Goal: Information Seeking & Learning: Learn about a topic

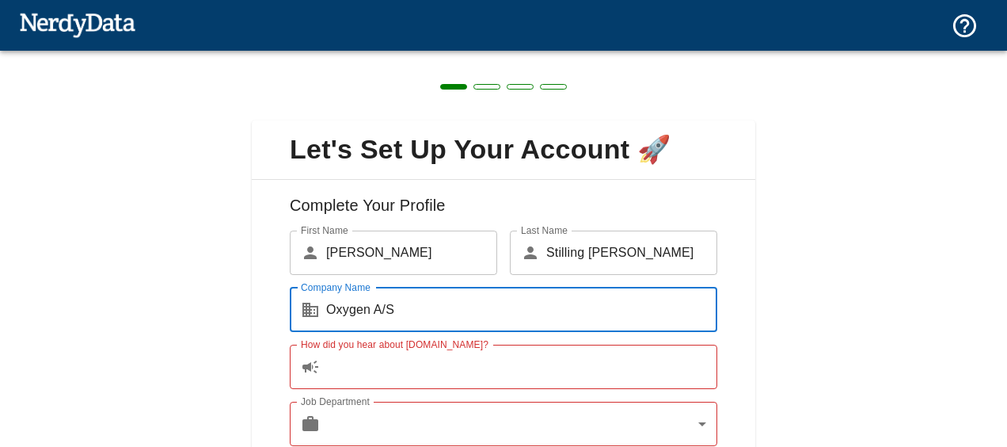
scroll to position [110, 0]
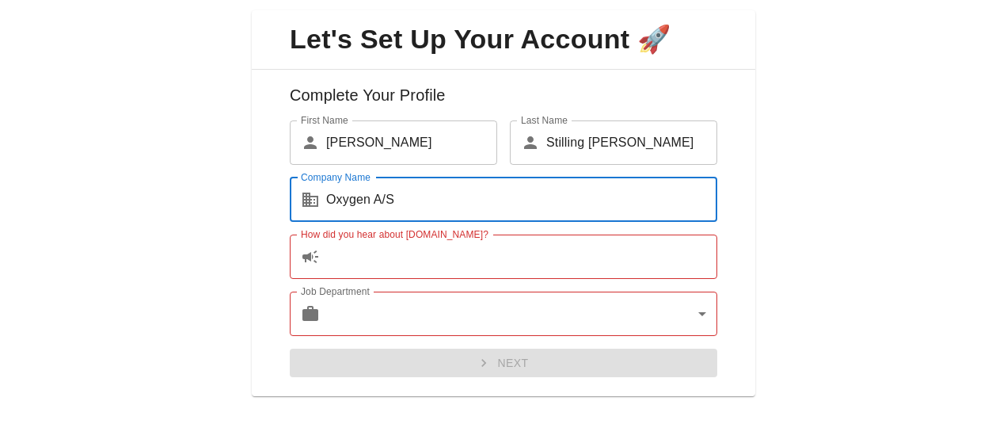
type input "Oxygen A/S"
click at [364, 257] on input "How did you hear about [DOMAIN_NAME]?" at bounding box center [521, 256] width 391 height 44
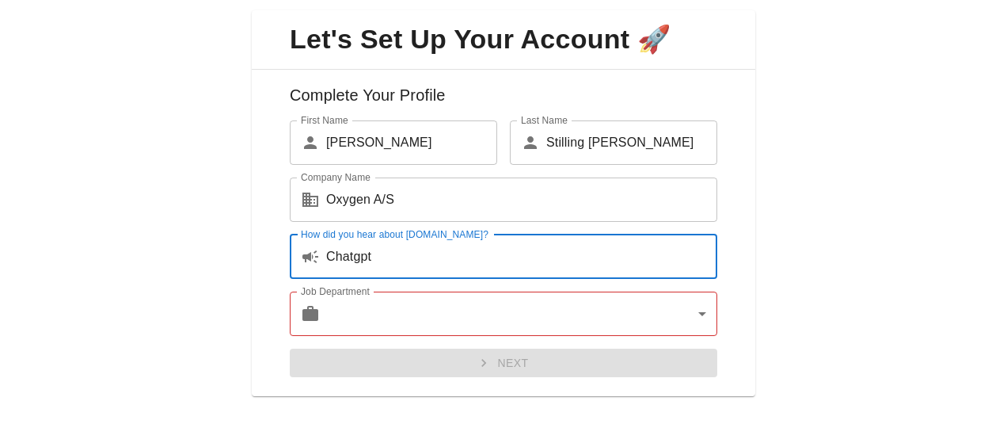
type input "Chatgpt"
click at [358, 55] on body "Technologies Domains Pricing Products Create a Report Create a list of websites…" at bounding box center [503, 27] width 1007 height 55
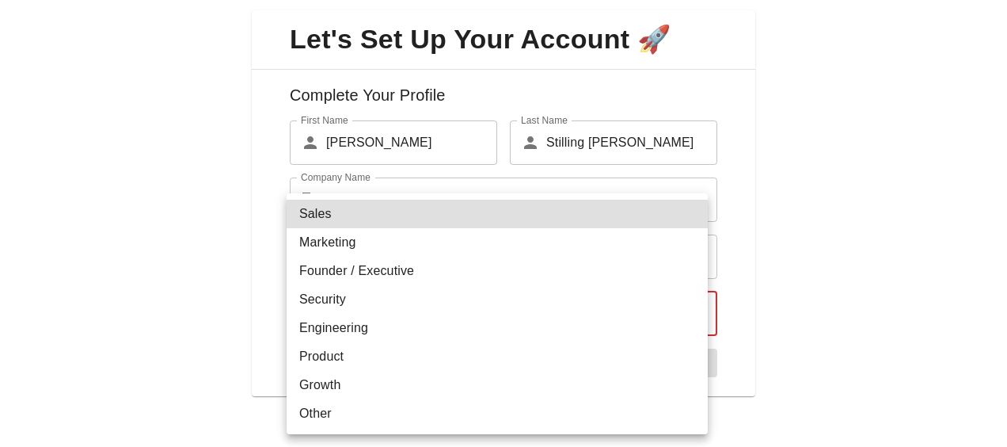
click at [325, 219] on li "Sales" at bounding box center [497, 214] width 421 height 29
type input "sales"
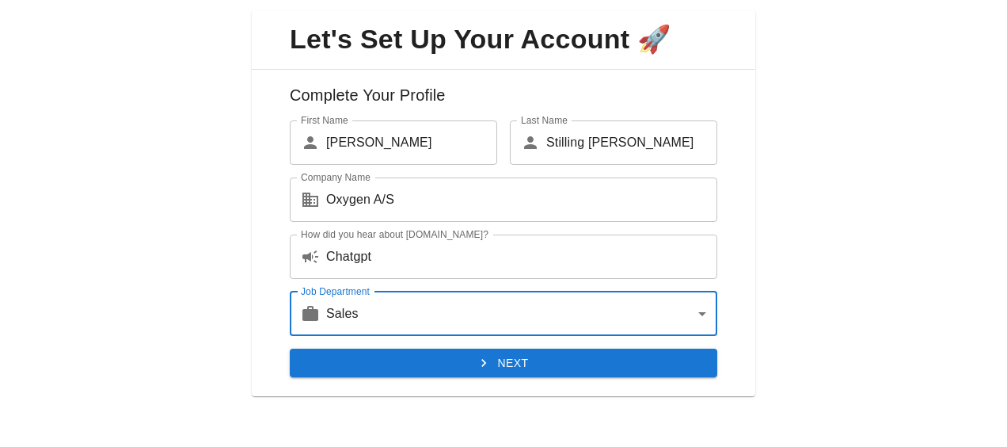
click at [502, 361] on button "Next" at bounding box center [504, 362] width 428 height 29
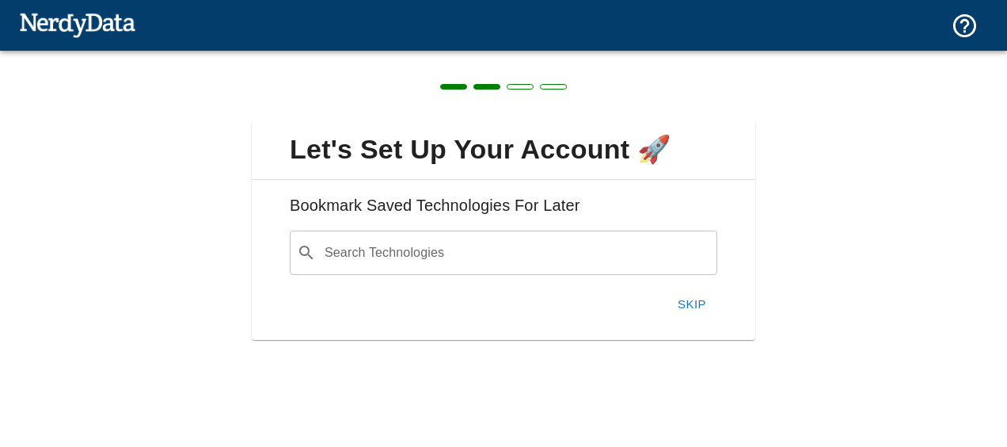
scroll to position [0, 0]
click at [691, 306] on button "Skip" at bounding box center [692, 303] width 51 height 33
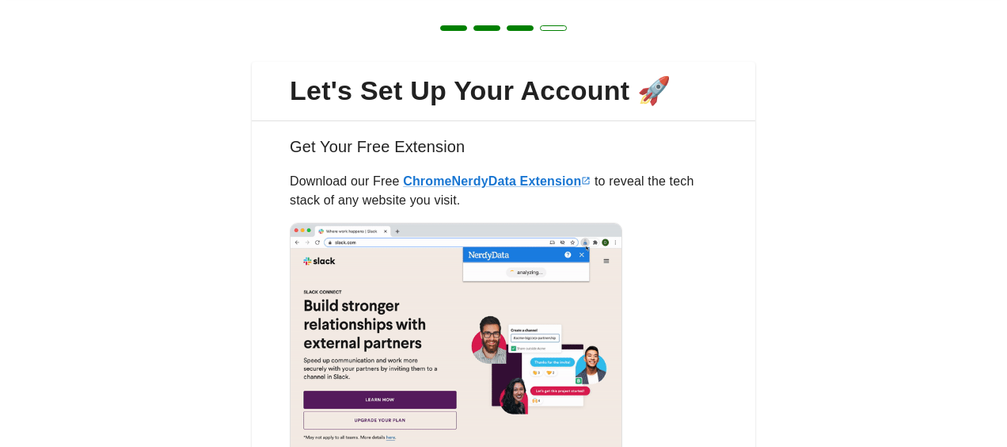
scroll to position [192, 0]
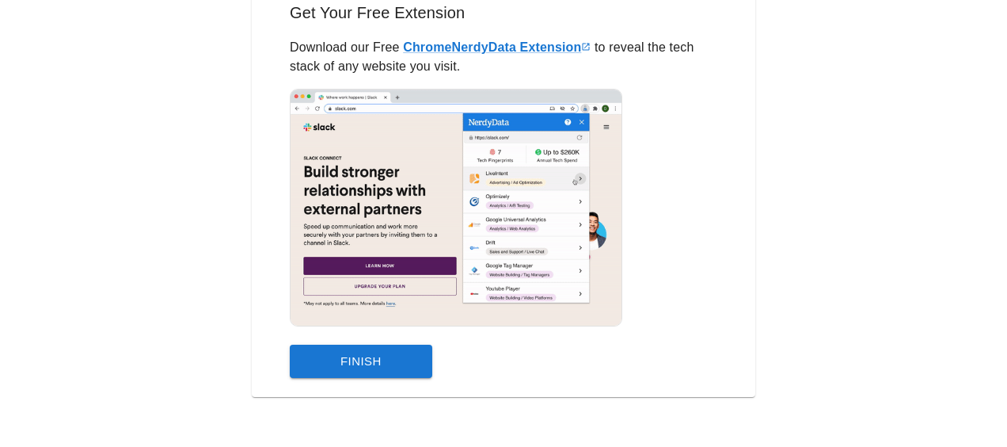
click at [375, 358] on button "Finish" at bounding box center [361, 360] width 143 height 33
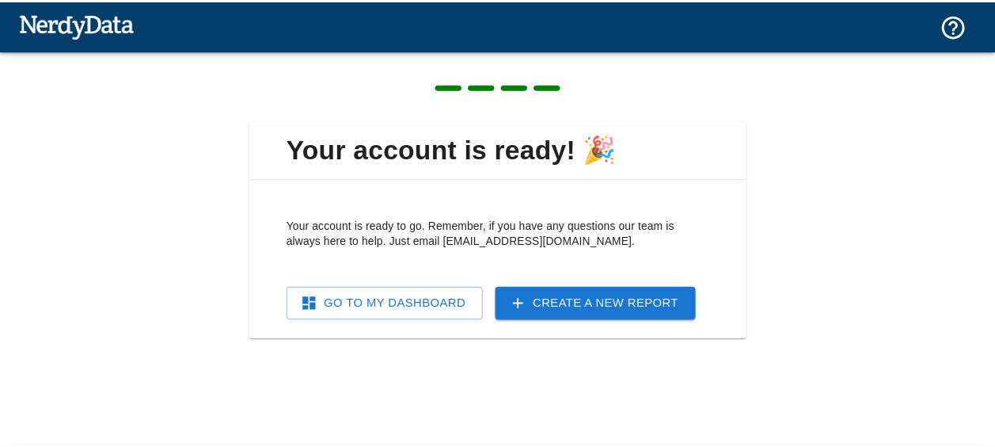
scroll to position [0, 0]
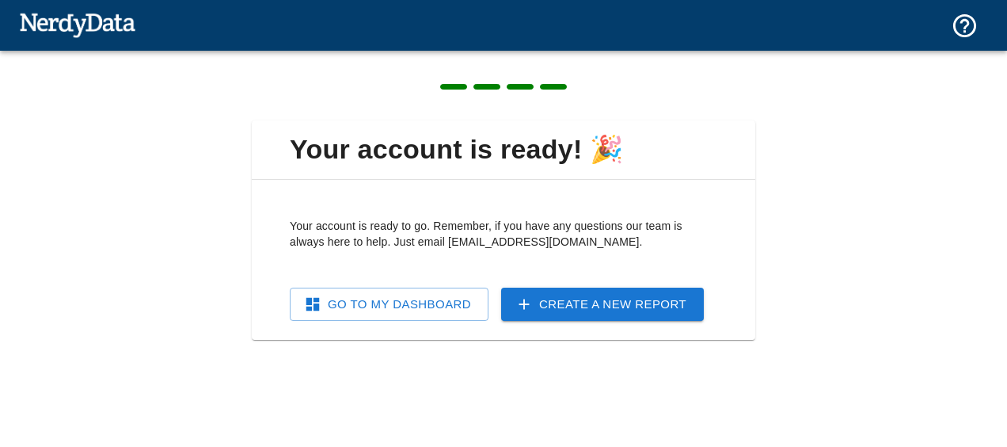
click at [394, 303] on link "Go To My Dashboard" at bounding box center [389, 303] width 199 height 33
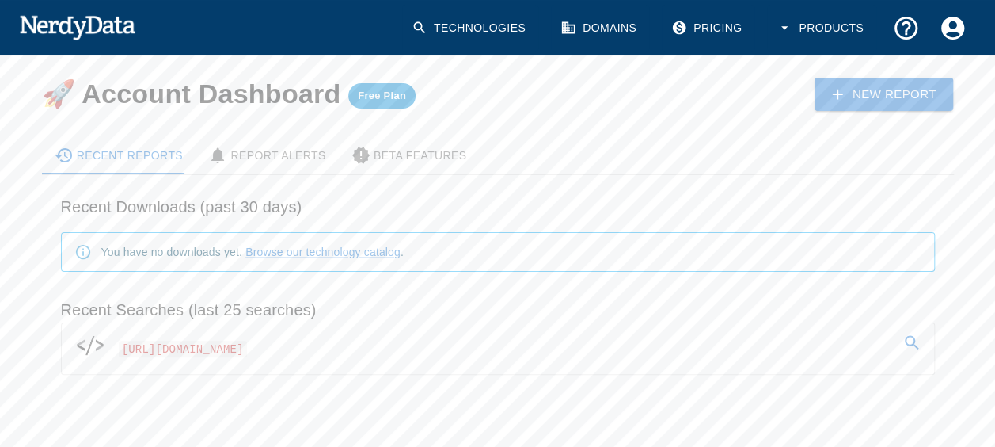
scroll to position [70, 0]
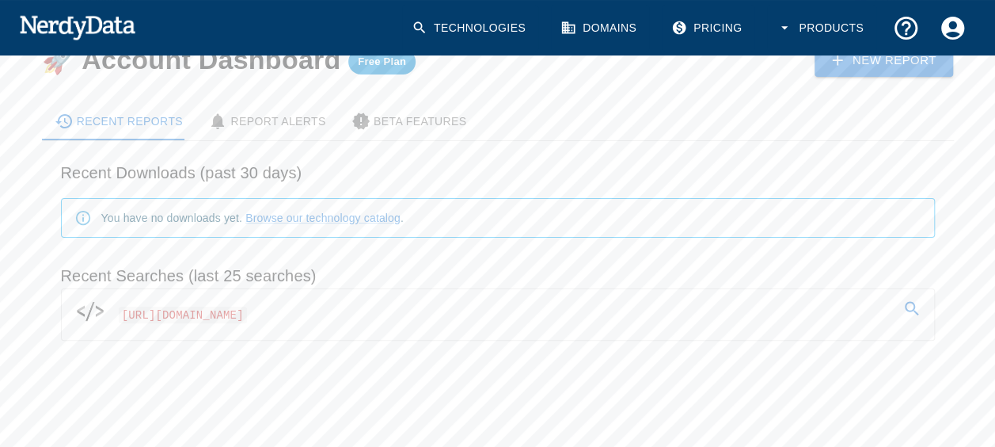
click at [247, 301] on span "[URL][DOMAIN_NAME]" at bounding box center [183, 311] width 128 height 25
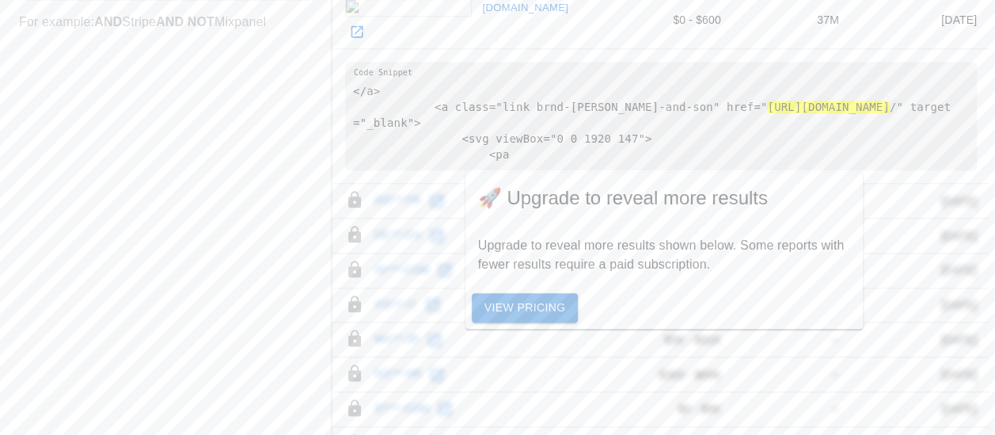
scroll to position [831, 0]
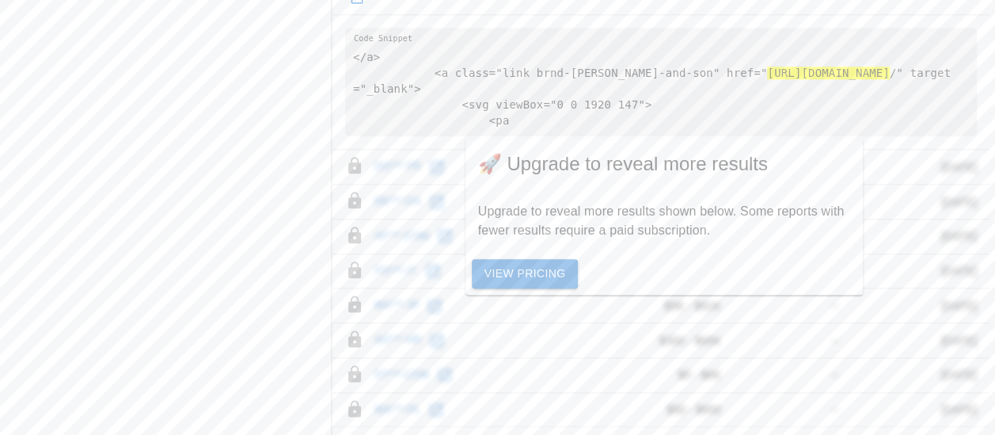
click at [533, 274] on link "View Pricing" at bounding box center [525, 273] width 107 height 29
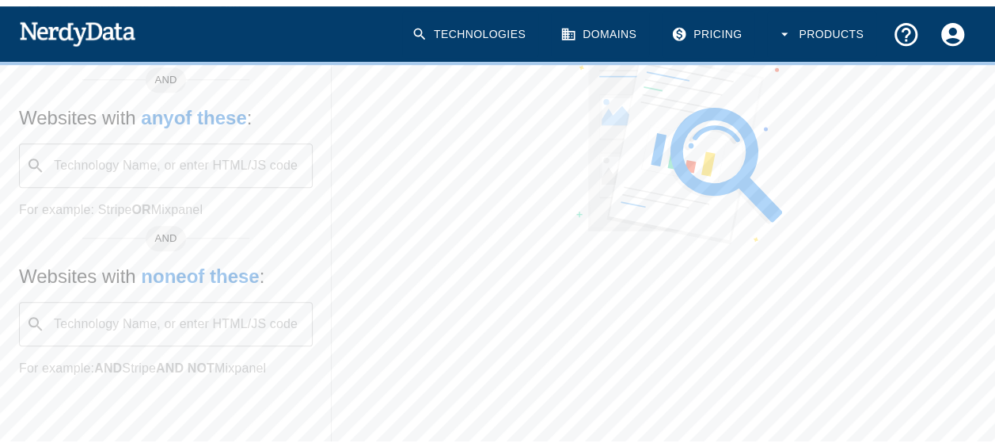
scroll to position [443, 0]
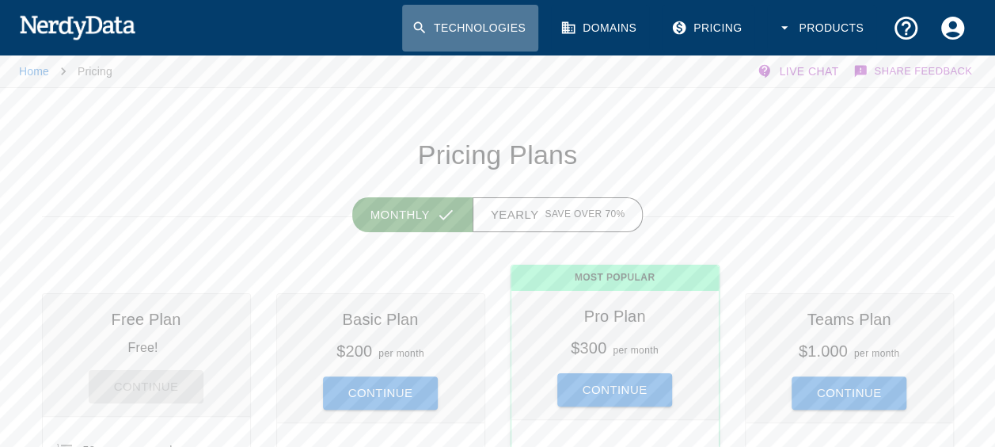
click at [504, 23] on link "Technologies" at bounding box center [470, 28] width 136 height 47
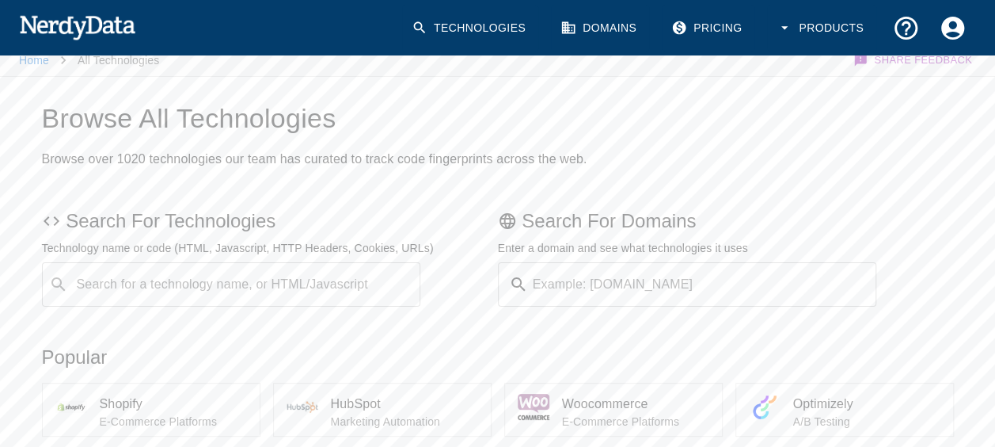
scroll to position [10, 0]
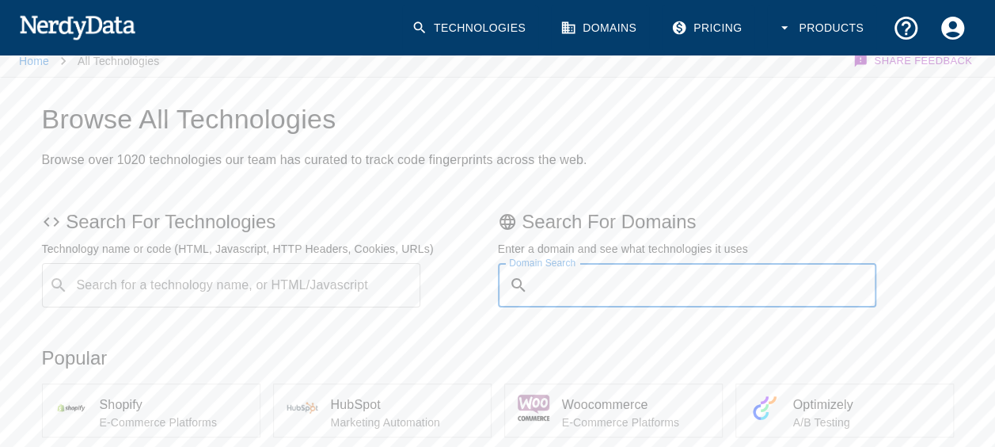
click at [583, 280] on input "Domain Search" at bounding box center [706, 285] width 343 height 44
paste input "[URL][DOMAIN_NAME]"
type input "[URL][DOMAIN_NAME]"
click at [785, 273] on button "Submit" at bounding box center [825, 285] width 81 height 25
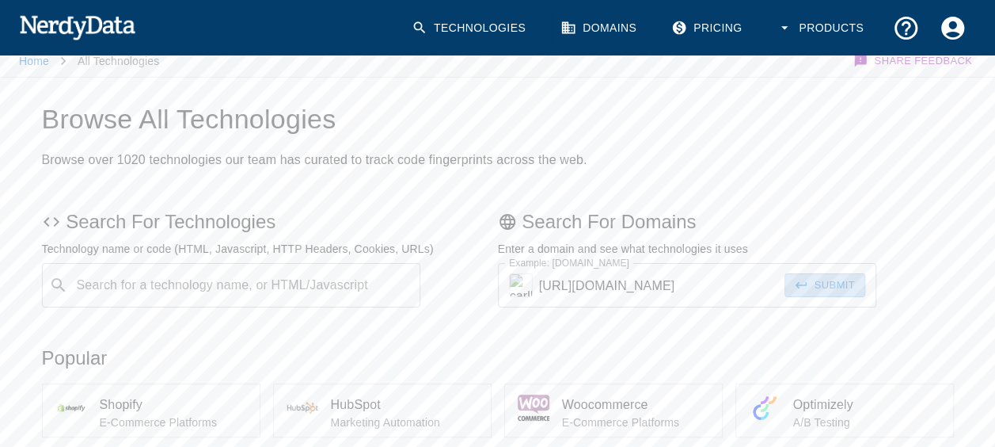
click at [805, 290] on icon "submit" at bounding box center [801, 285] width 14 height 14
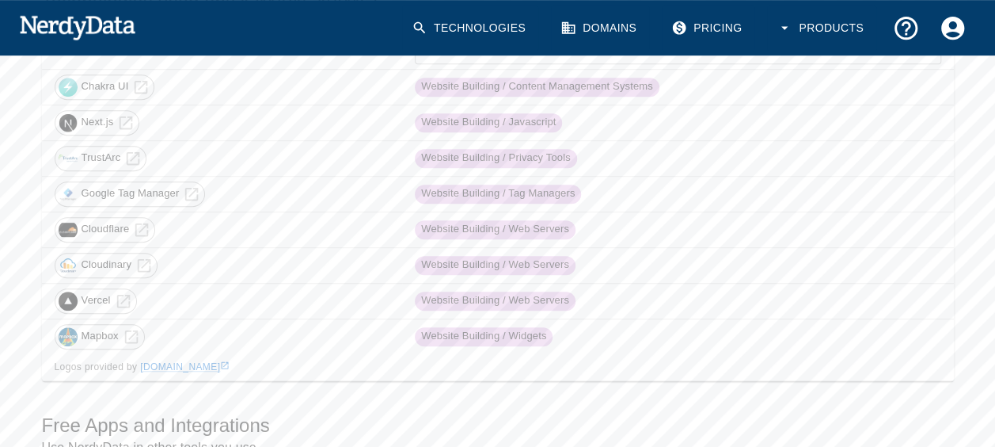
scroll to position [404, 0]
